Goal: Task Accomplishment & Management: Manage account settings

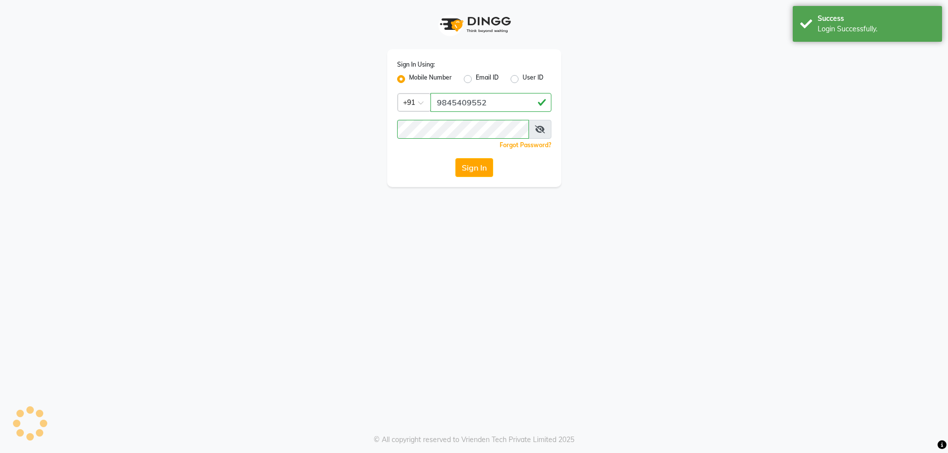
select select "100"
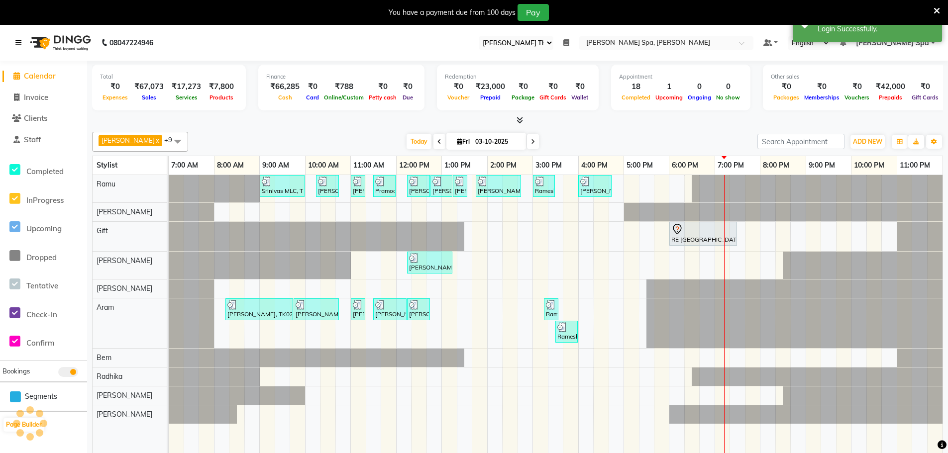
click at [23, 41] on link at bounding box center [20, 43] width 10 height 28
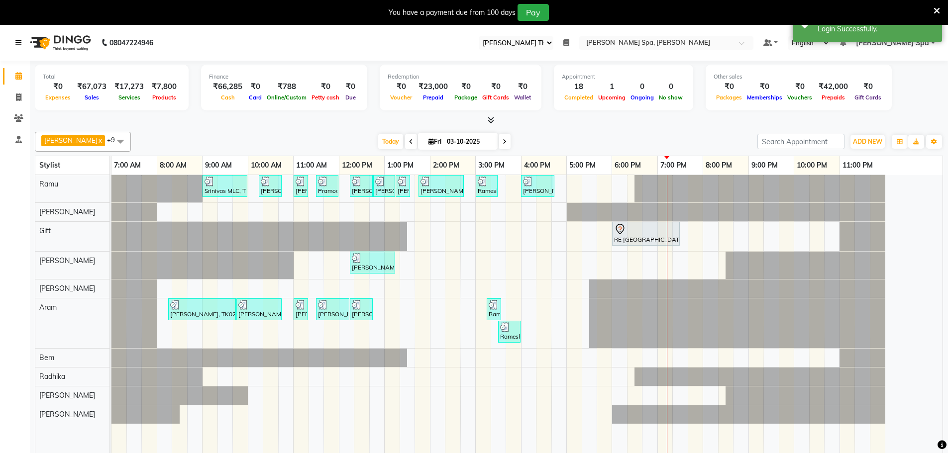
click at [16, 43] on icon at bounding box center [18, 42] width 6 height 7
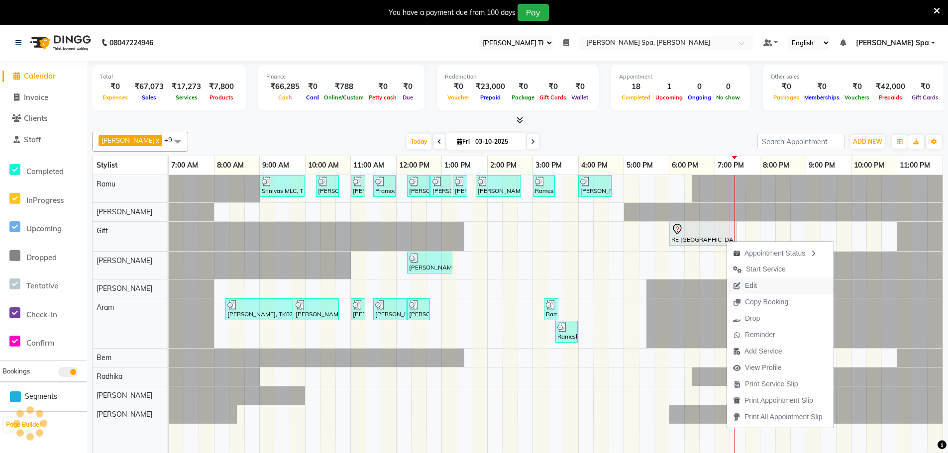
click at [770, 284] on button "Edit" at bounding box center [780, 286] width 106 height 16
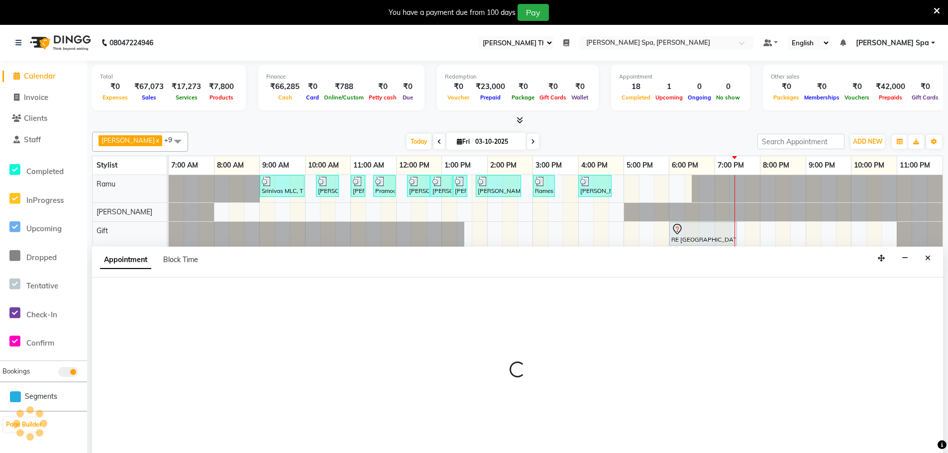
scroll to position [25, 0]
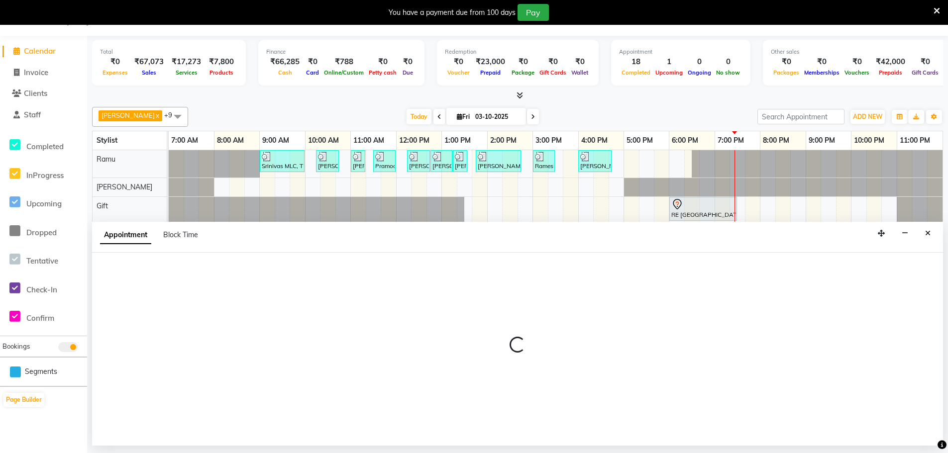
select select "tentative"
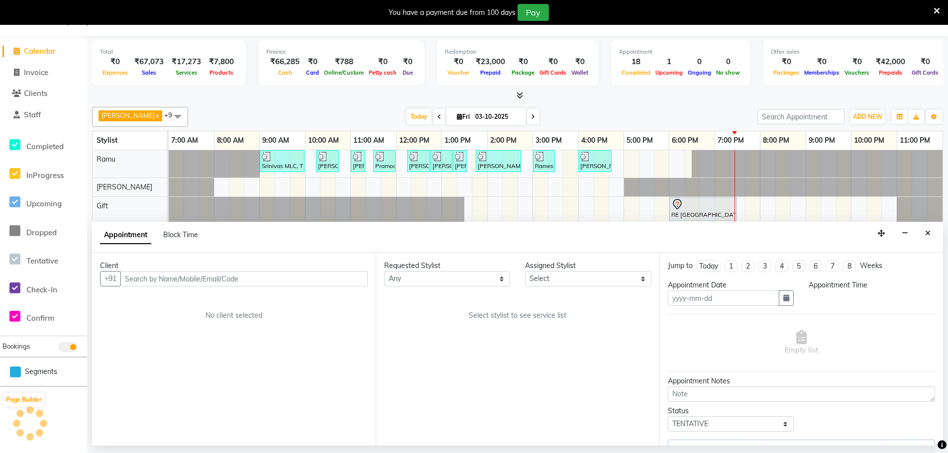
type input "03-10-2025"
select select "1080"
select select "84955"
select select "4302"
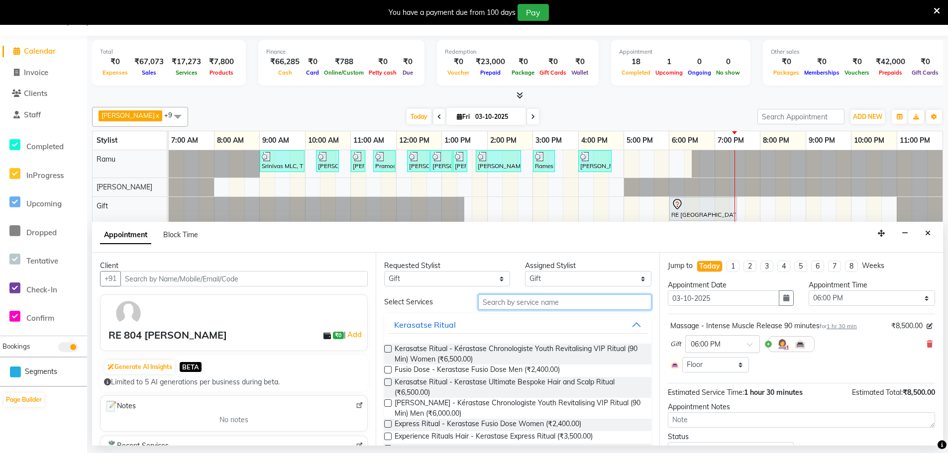
click at [572, 304] on input "text" at bounding box center [564, 302] width 173 height 15
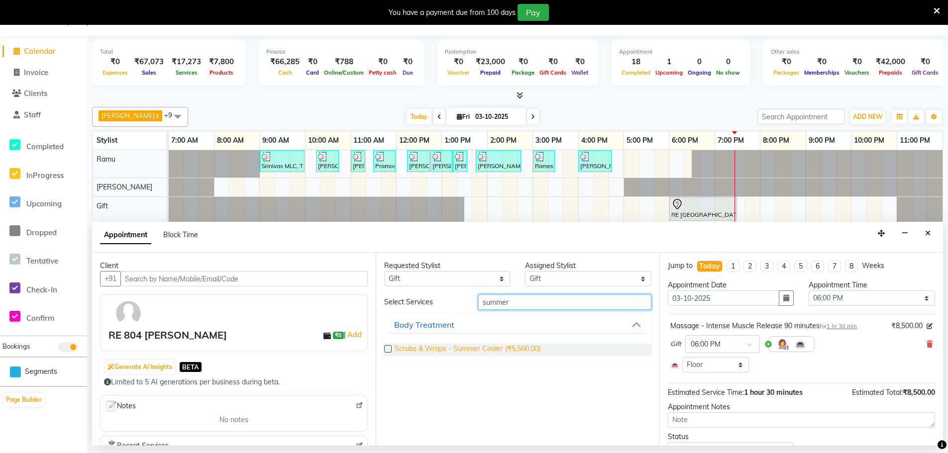
type input "summer"
click at [509, 350] on span "Scrubs & Wraps - Summer Cooler (₹5,500.00)" at bounding box center [468, 350] width 146 height 12
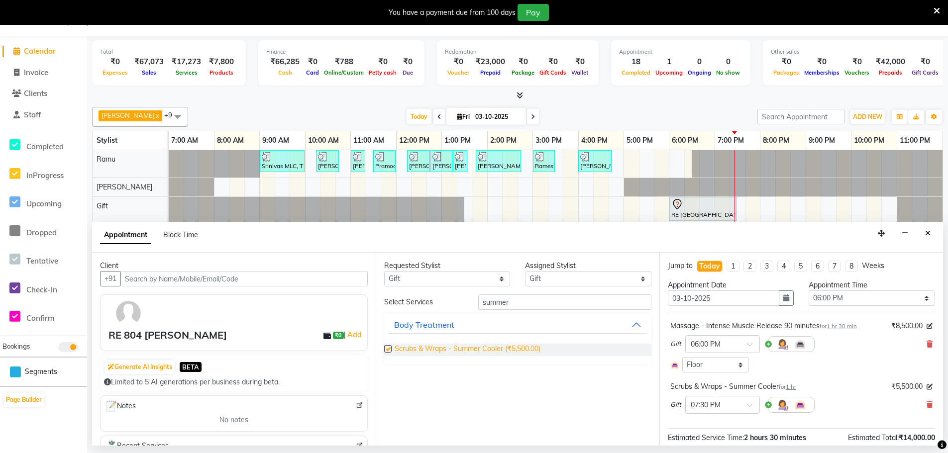
checkbox input "false"
click at [749, 407] on span at bounding box center [753, 408] width 12 height 10
click at [735, 425] on div "07:30 PM" at bounding box center [723, 423] width 74 height 18
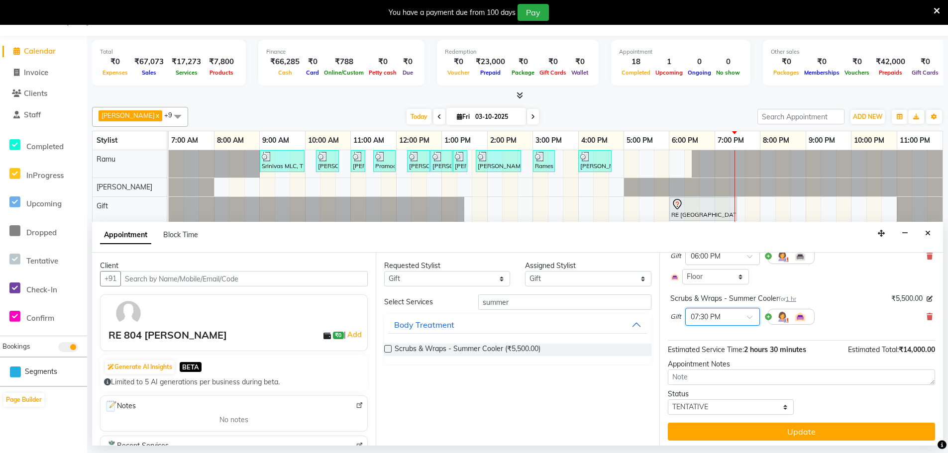
scroll to position [91, 0]
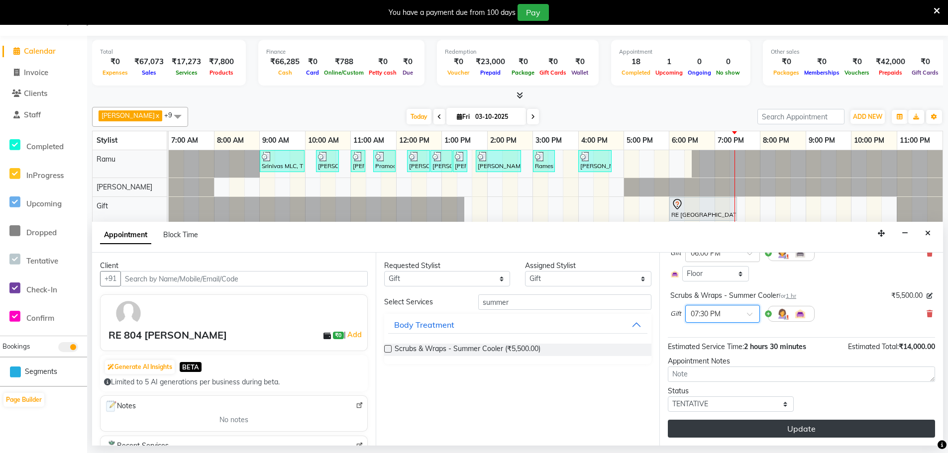
click at [805, 430] on button "Update" at bounding box center [801, 429] width 267 height 18
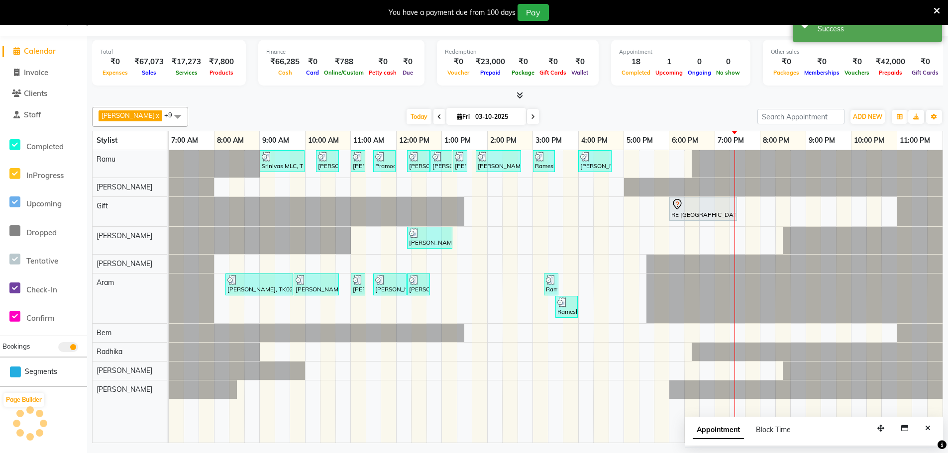
scroll to position [0, 0]
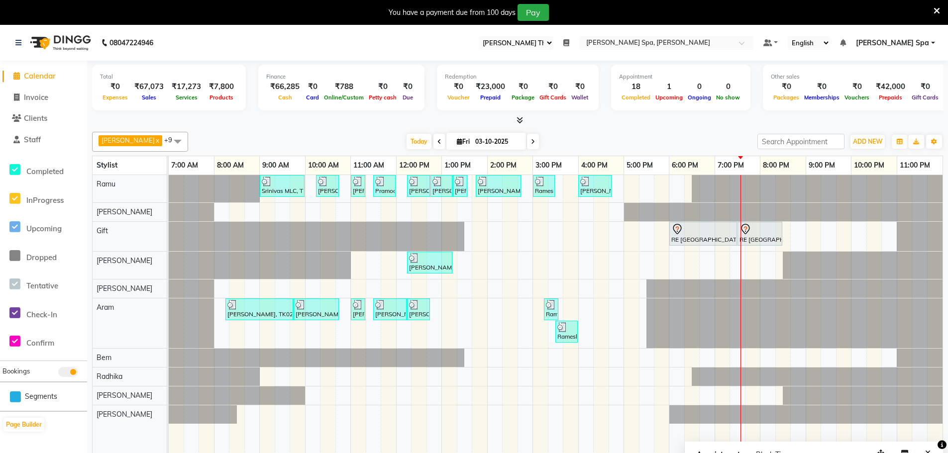
click at [24, 131] on li "Staff" at bounding box center [43, 139] width 87 height 21
click at [24, 138] on span "Staff" at bounding box center [32, 139] width 17 height 9
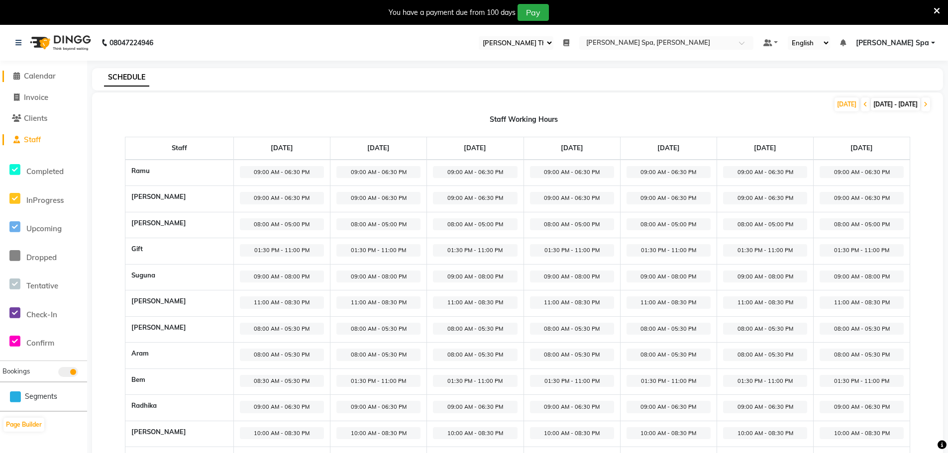
click at [39, 77] on span "Calendar" at bounding box center [40, 75] width 32 height 9
